Goal: Task Accomplishment & Management: Complete application form

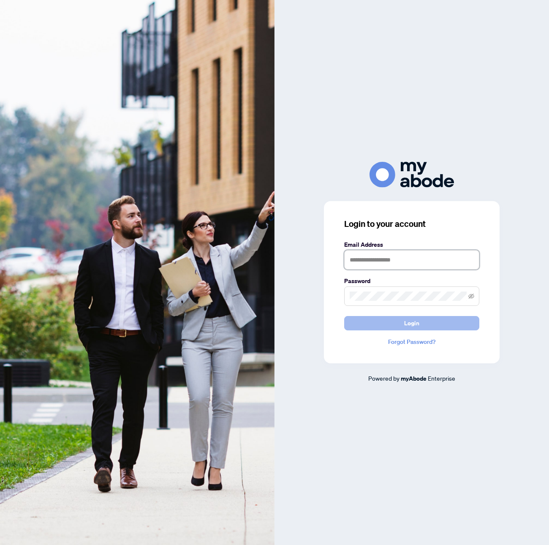
type input "**********"
click at [419, 324] on span "Login" at bounding box center [411, 323] width 15 height 14
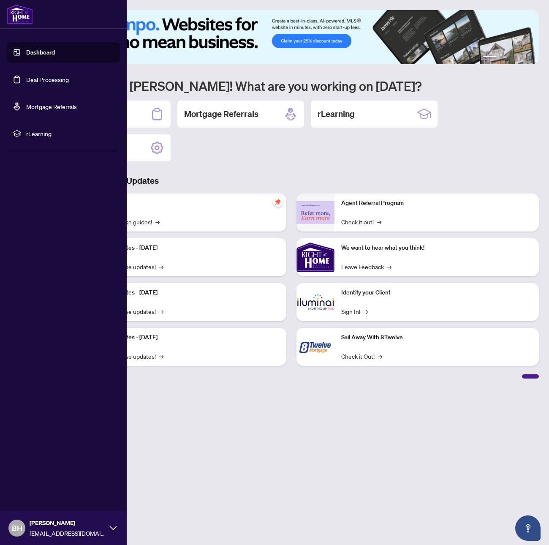
click at [26, 82] on link "Deal Processing" at bounding box center [47, 80] width 43 height 8
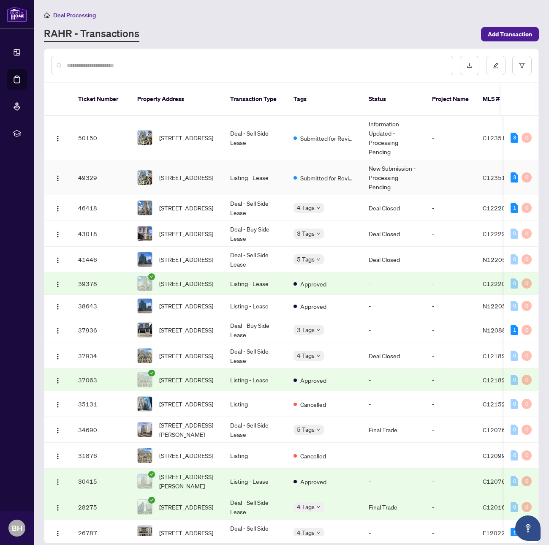
click at [253, 166] on td "Listing - Lease" at bounding box center [254, 177] width 63 height 35
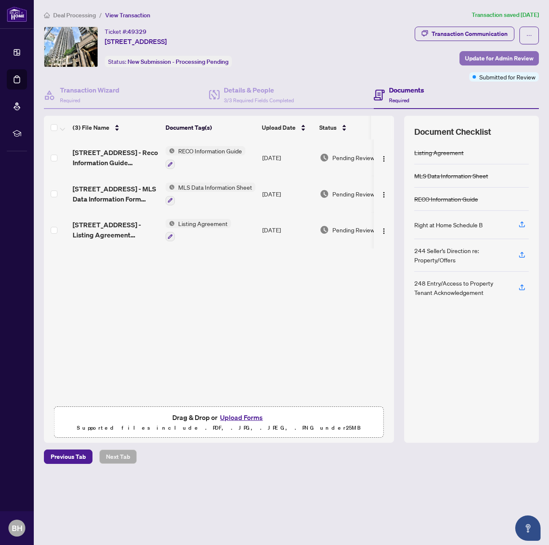
click at [502, 57] on span "Update for Admin Review" at bounding box center [499, 59] width 68 height 14
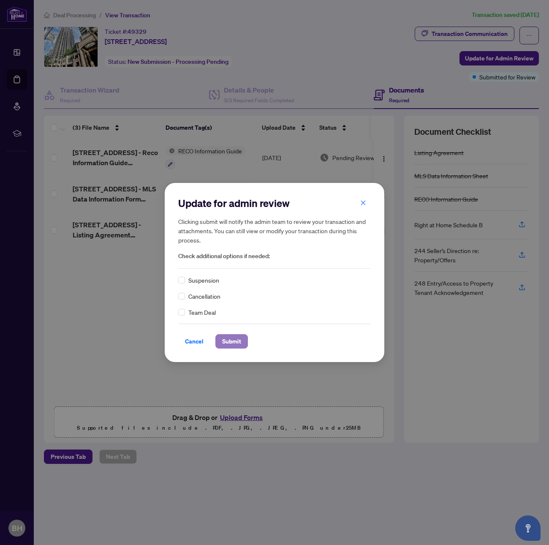
click at [237, 343] on span "Submit" at bounding box center [231, 342] width 19 height 14
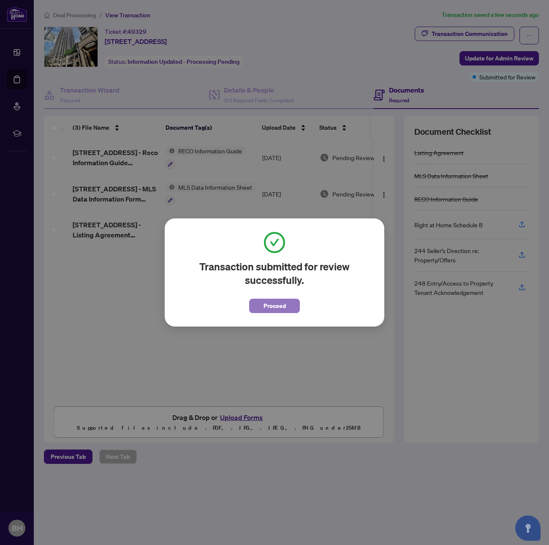
click at [277, 306] on span "Proceed" at bounding box center [275, 306] width 22 height 14
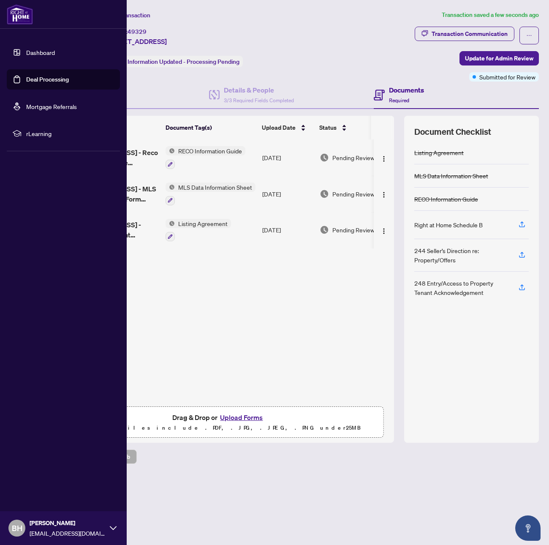
click at [26, 76] on link "Deal Processing" at bounding box center [47, 80] width 43 height 8
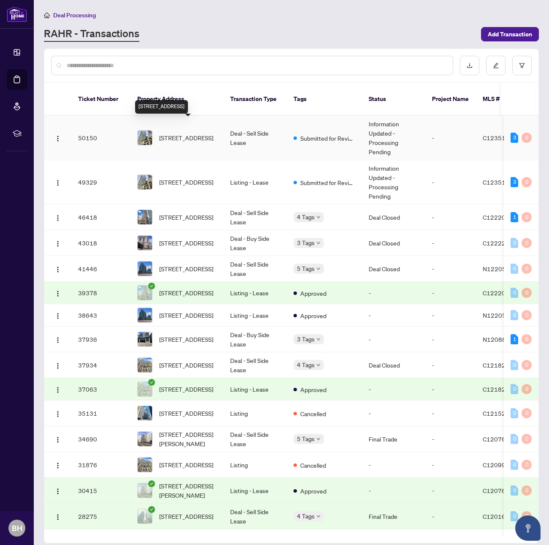
click at [212, 133] on span "[STREET_ADDRESS]" at bounding box center [186, 137] width 54 height 9
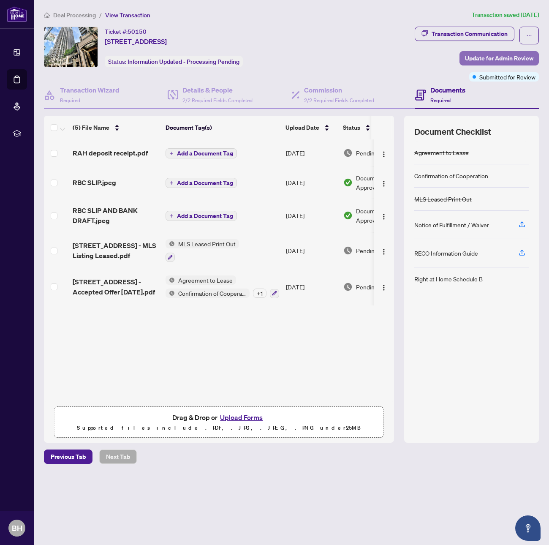
click at [498, 57] on span "Update for Admin Review" at bounding box center [499, 59] width 68 height 14
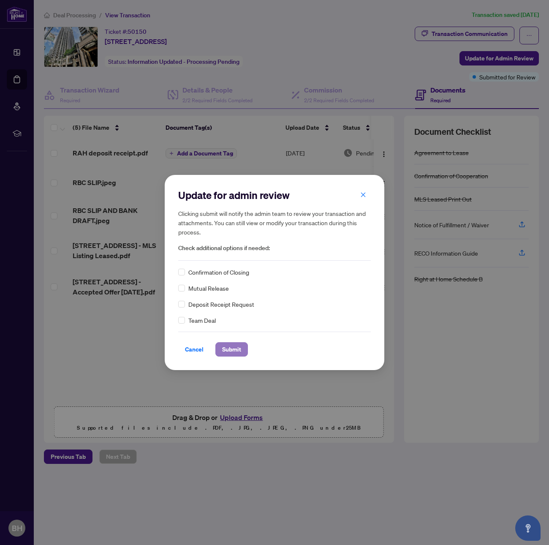
click at [234, 349] on span "Submit" at bounding box center [231, 350] width 19 height 14
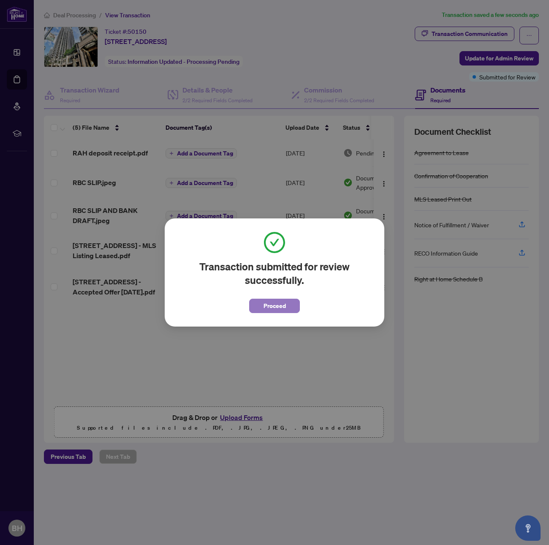
click at [282, 308] on span "Proceed" at bounding box center [275, 306] width 22 height 14
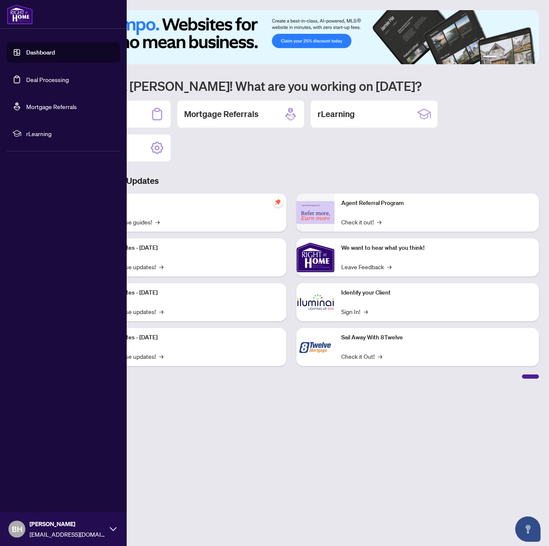
click at [26, 78] on link "Deal Processing" at bounding box center [47, 80] width 43 height 8
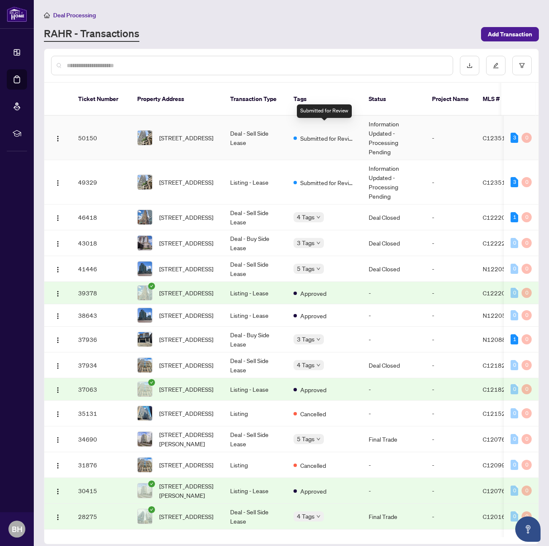
click at [300, 133] on span "Submitted for Review" at bounding box center [327, 137] width 55 height 9
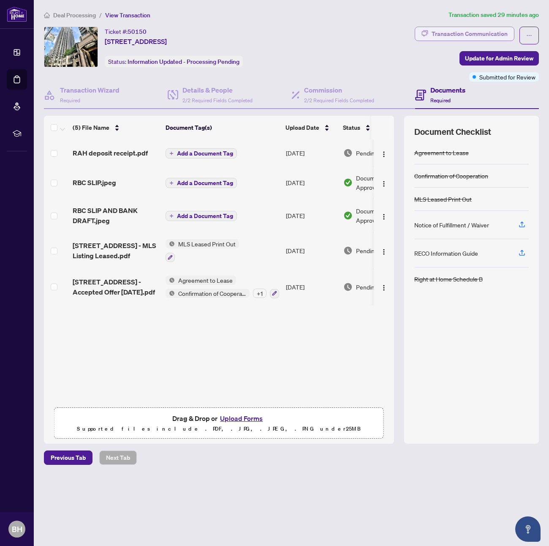
click at [471, 38] on div "Transaction Communication" at bounding box center [470, 34] width 76 height 14
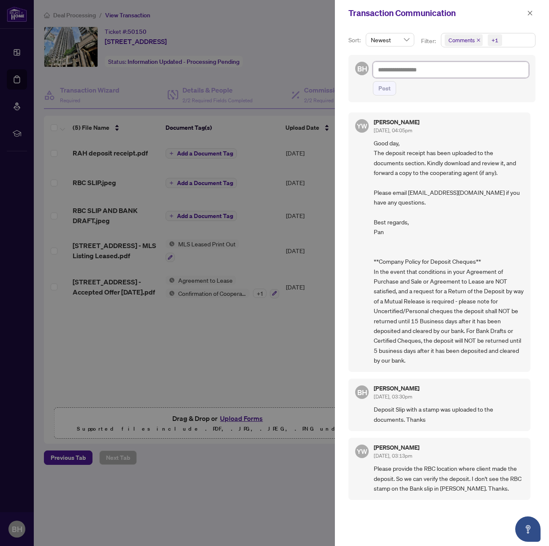
click at [407, 65] on textarea at bounding box center [451, 70] width 156 height 16
